Goal: Task Accomplishment & Management: Manage account settings

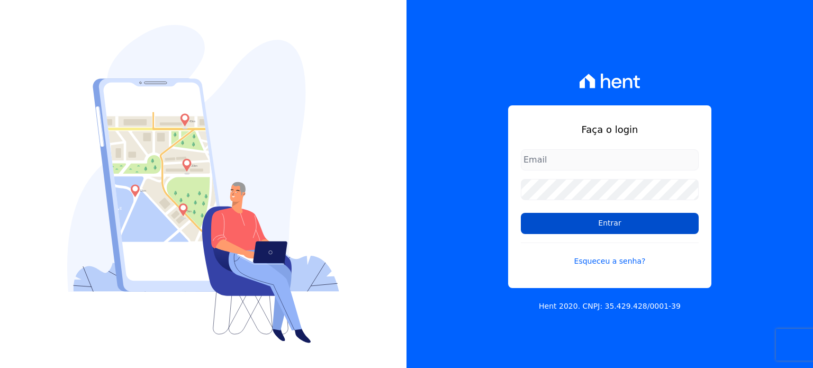
type input "[EMAIL_ADDRESS][DOMAIN_NAME]"
click at [580, 227] on input "Entrar" at bounding box center [610, 223] width 178 height 21
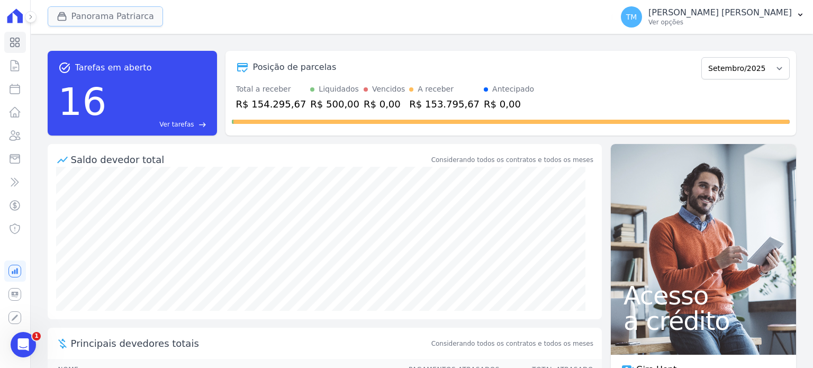
click at [106, 19] on button "Panorama Patriarca" at bounding box center [105, 16] width 115 height 20
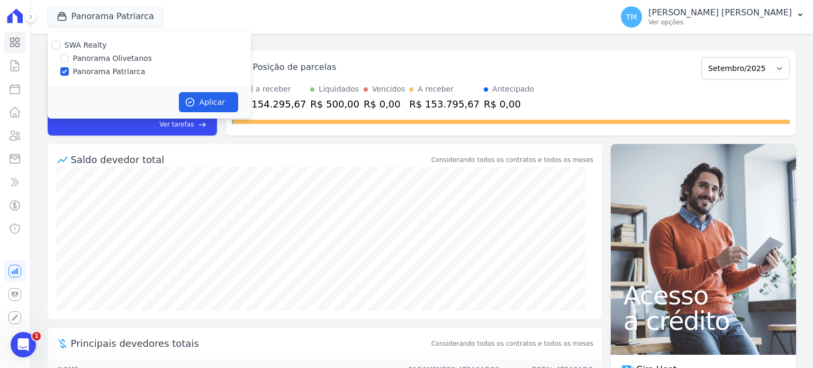
click at [109, 58] on label "Panorama Olivetanos" at bounding box center [112, 58] width 79 height 11
click at [69, 58] on input "Panorama Olivetanos" at bounding box center [64, 58] width 8 height 8
checkbox input "true"
click at [105, 70] on label "Panorama Patriarca" at bounding box center [109, 71] width 73 height 11
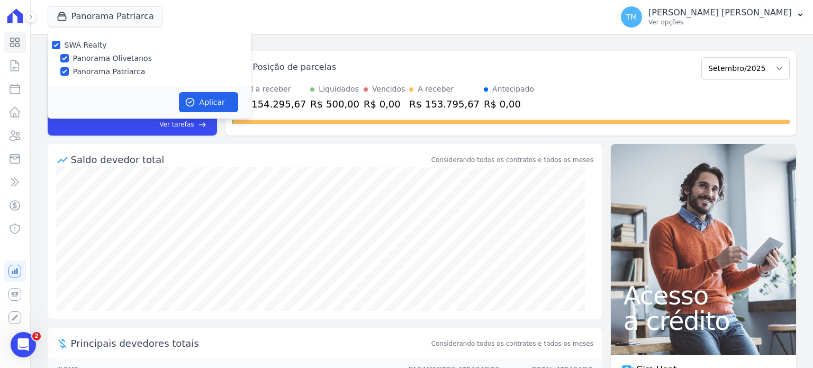
click at [69, 70] on input "Panorama Patriarca" at bounding box center [64, 71] width 8 height 8
checkbox input "false"
click at [205, 110] on button "Aplicar" at bounding box center [208, 102] width 59 height 20
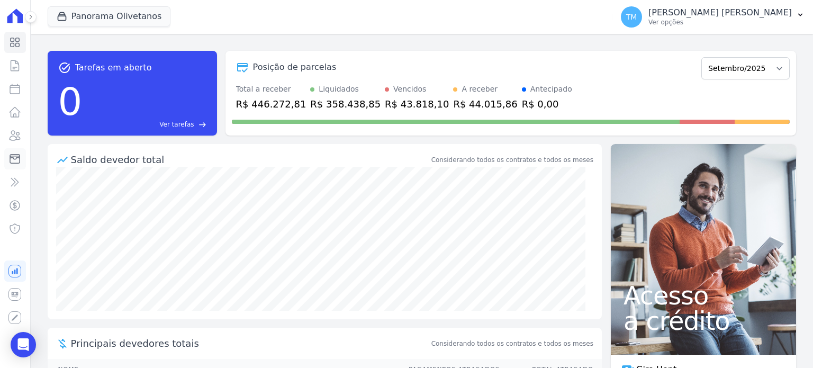
click at [14, 156] on icon at bounding box center [15, 159] width 10 height 9
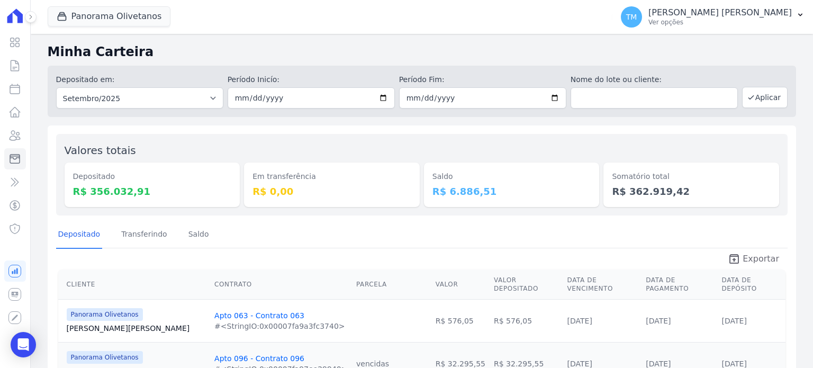
click at [751, 256] on span "Exportar" at bounding box center [761, 258] width 37 height 13
click at [740, 23] on p "Ver opções" at bounding box center [719, 22] width 143 height 8
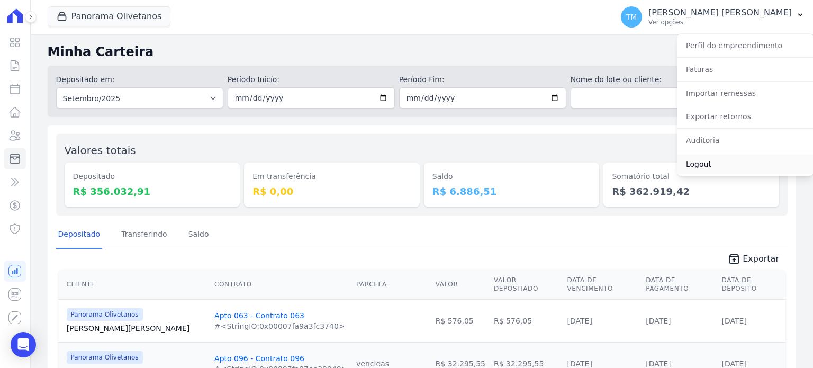
click at [697, 164] on link "Logout" at bounding box center [744, 164] width 135 height 19
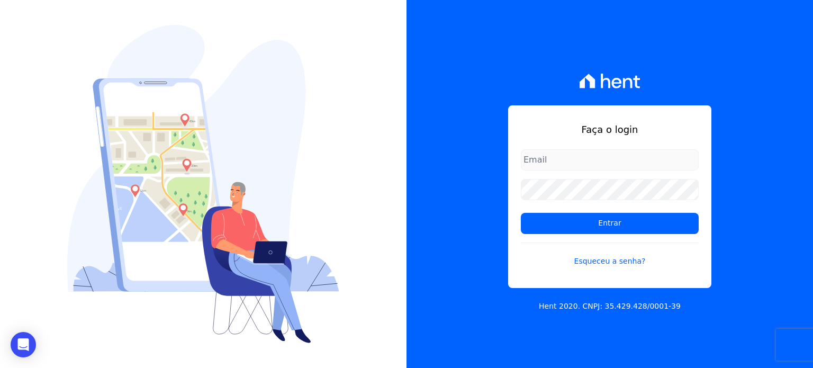
type input "[EMAIL_ADDRESS][DOMAIN_NAME]"
